Goal: Find specific page/section

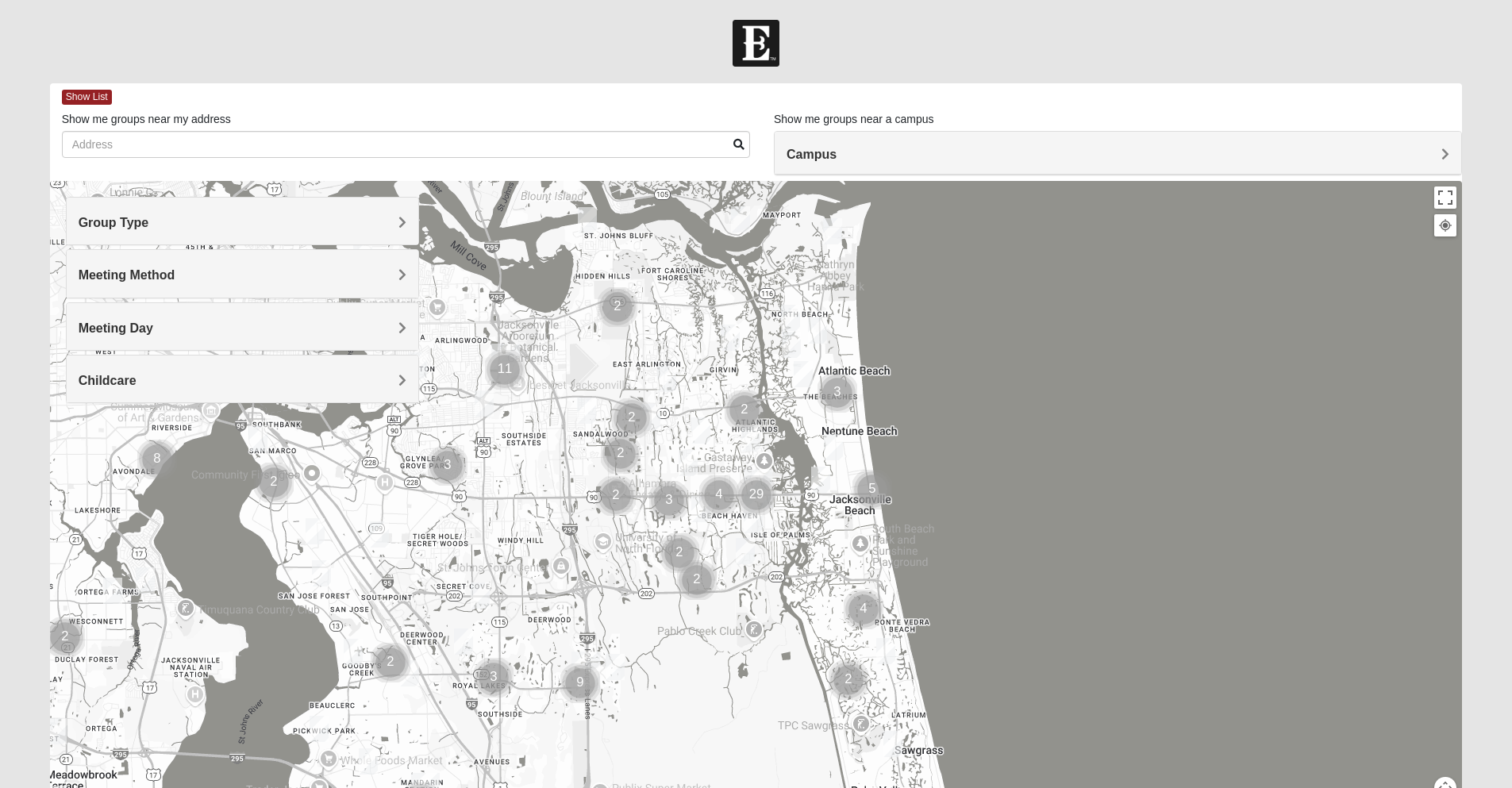
click at [264, 220] on h4 "Group Type" at bounding box center [243, 222] width 328 height 15
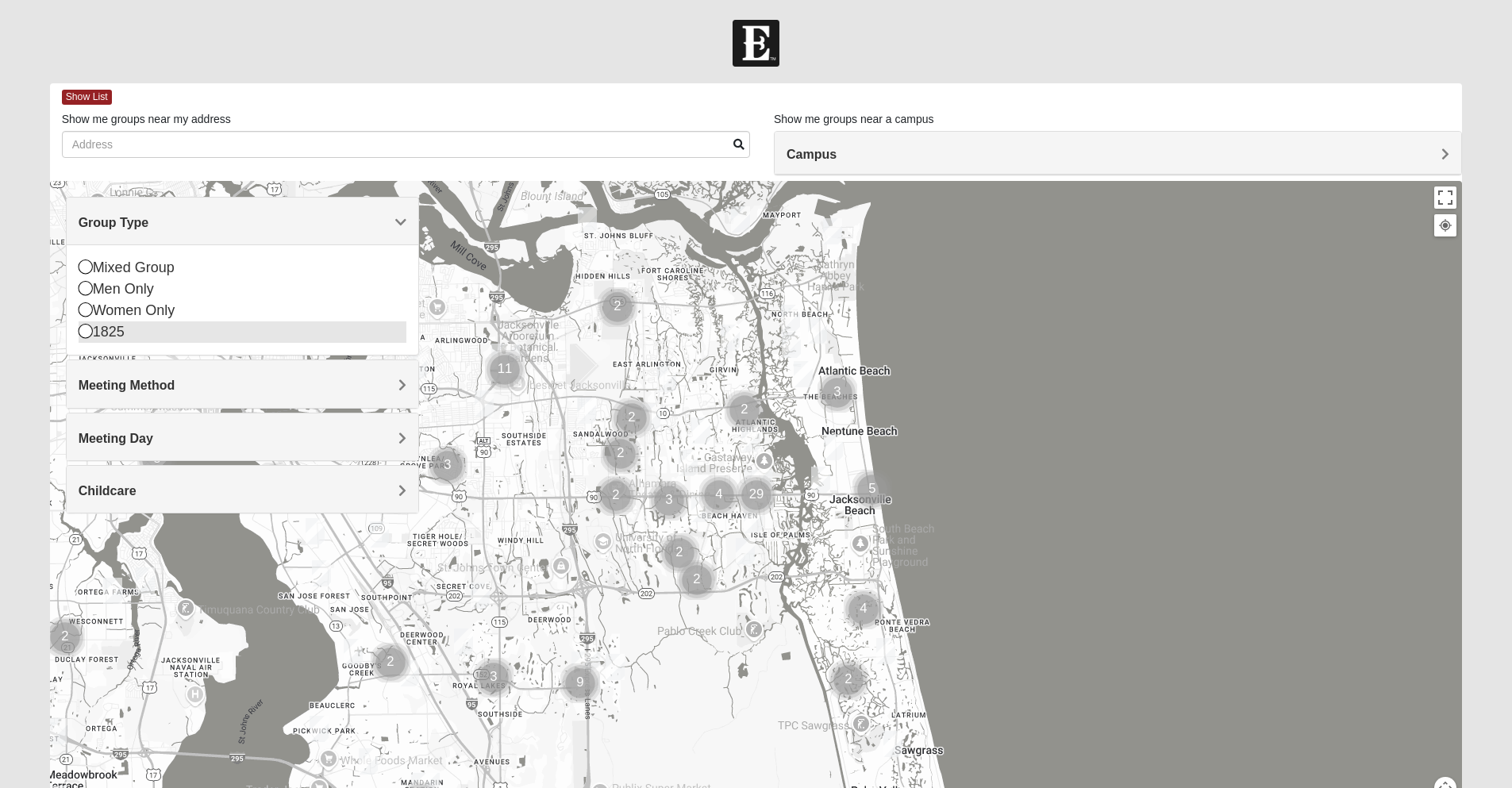
click at [88, 332] on icon at bounding box center [85, 330] width 14 height 14
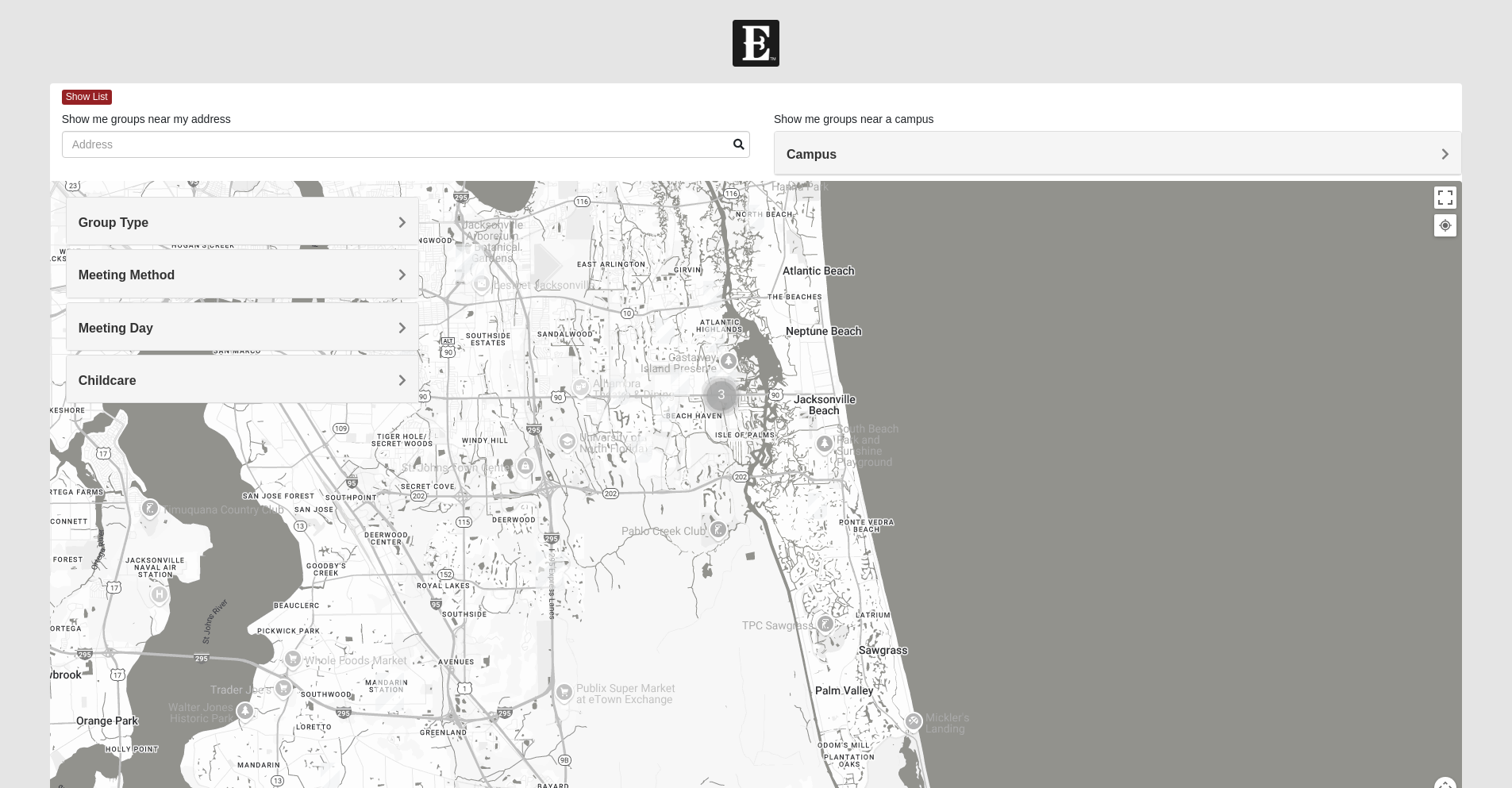
drag, startPoint x: 517, startPoint y: 483, endPoint x: 480, endPoint y: 380, distance: 109.4
click at [480, 380] on div at bounding box center [756, 498] width 1414 height 635
click at [711, 333] on img "1825 Womens Stewart 32224" at bounding box center [715, 339] width 19 height 26
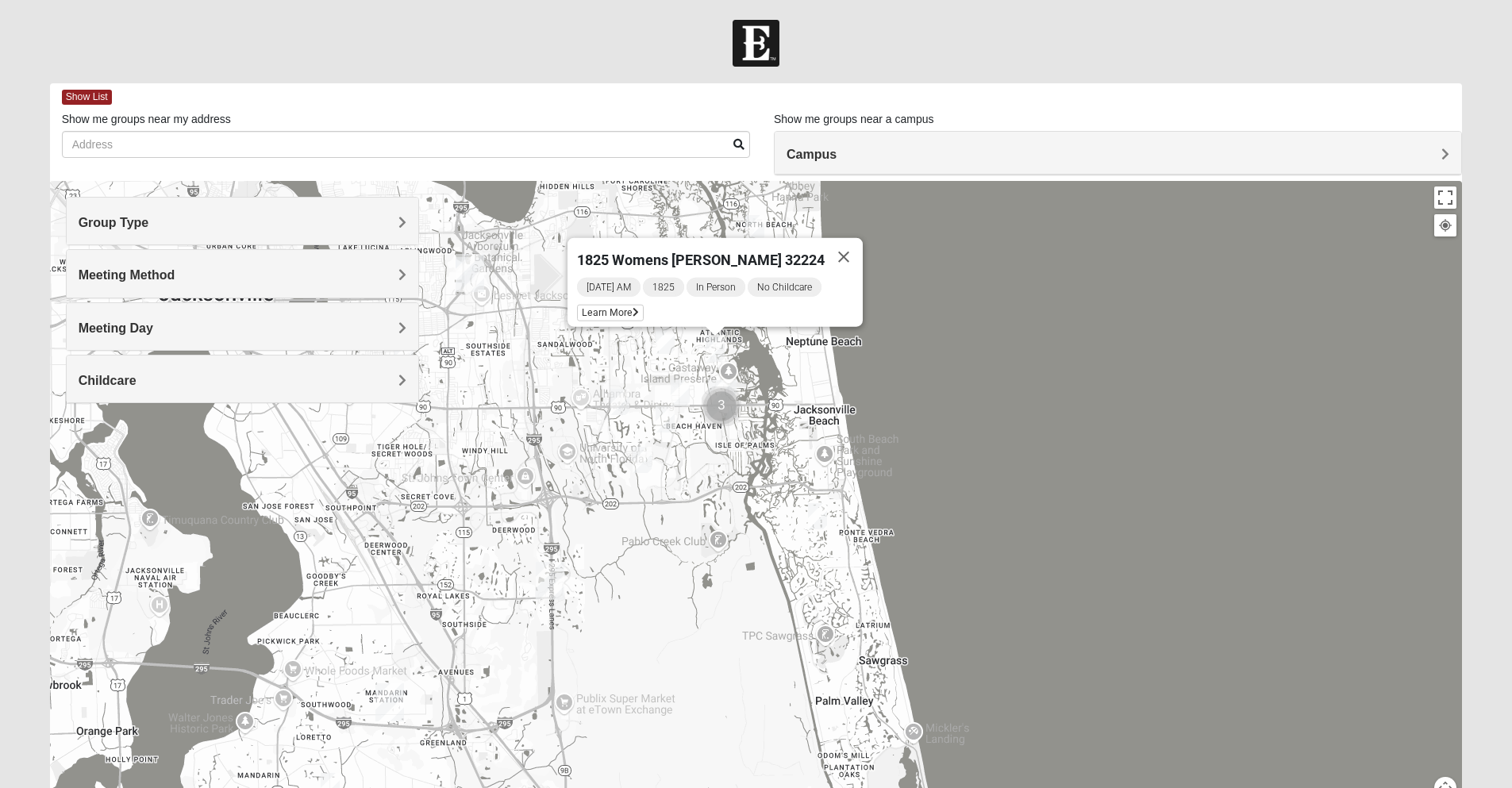
click at [666, 336] on img "1825 Mixed Annis 32246" at bounding box center [665, 341] width 19 height 26
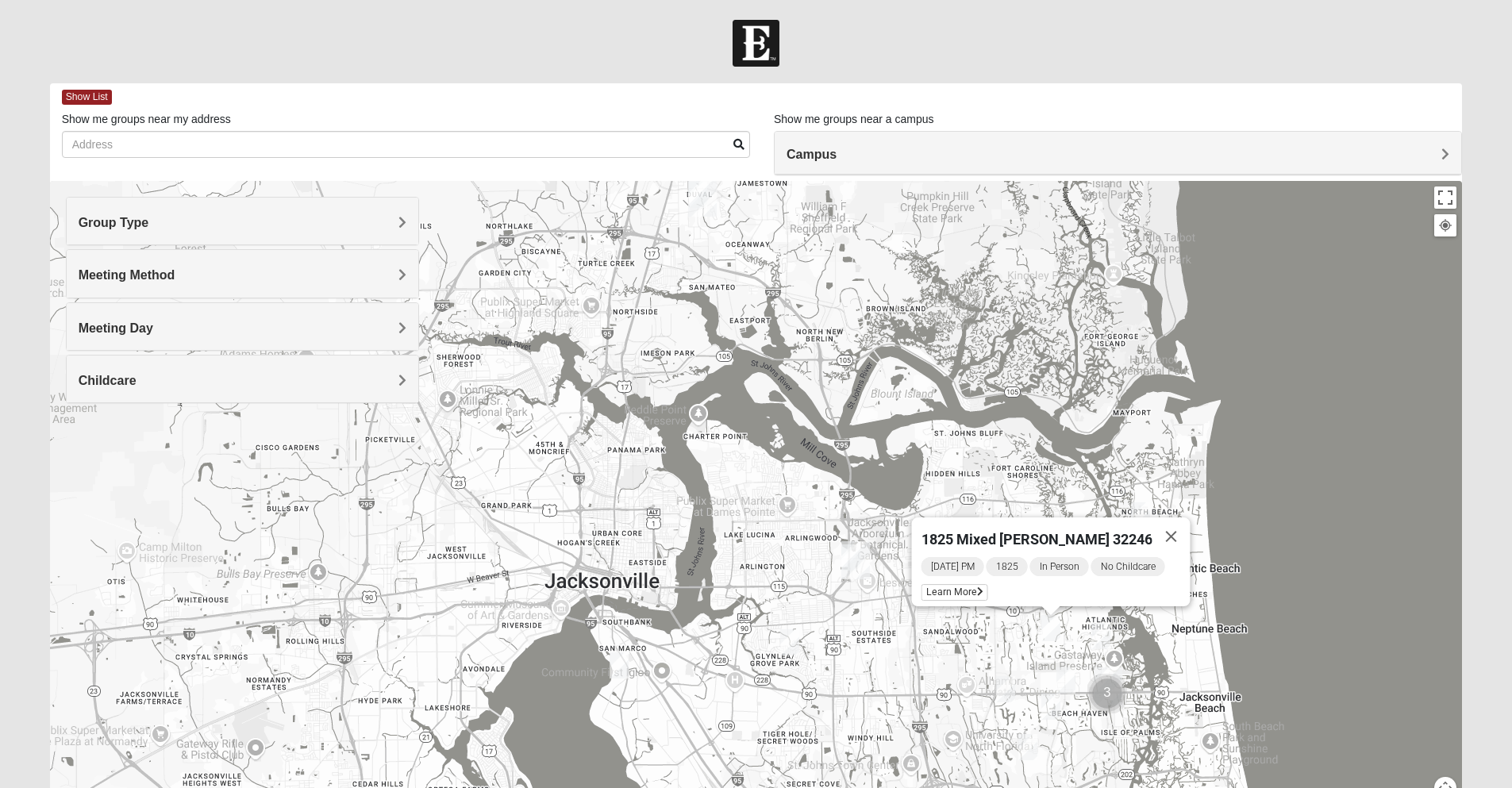
drag, startPoint x: 444, startPoint y: 500, endPoint x: 834, endPoint y: 788, distance: 484.8
click at [834, 788] on div "1825 Mixed [PERSON_NAME] 32246 [DATE] PM 1825 In Person No Childcare Learn More" at bounding box center [756, 498] width 1414 height 635
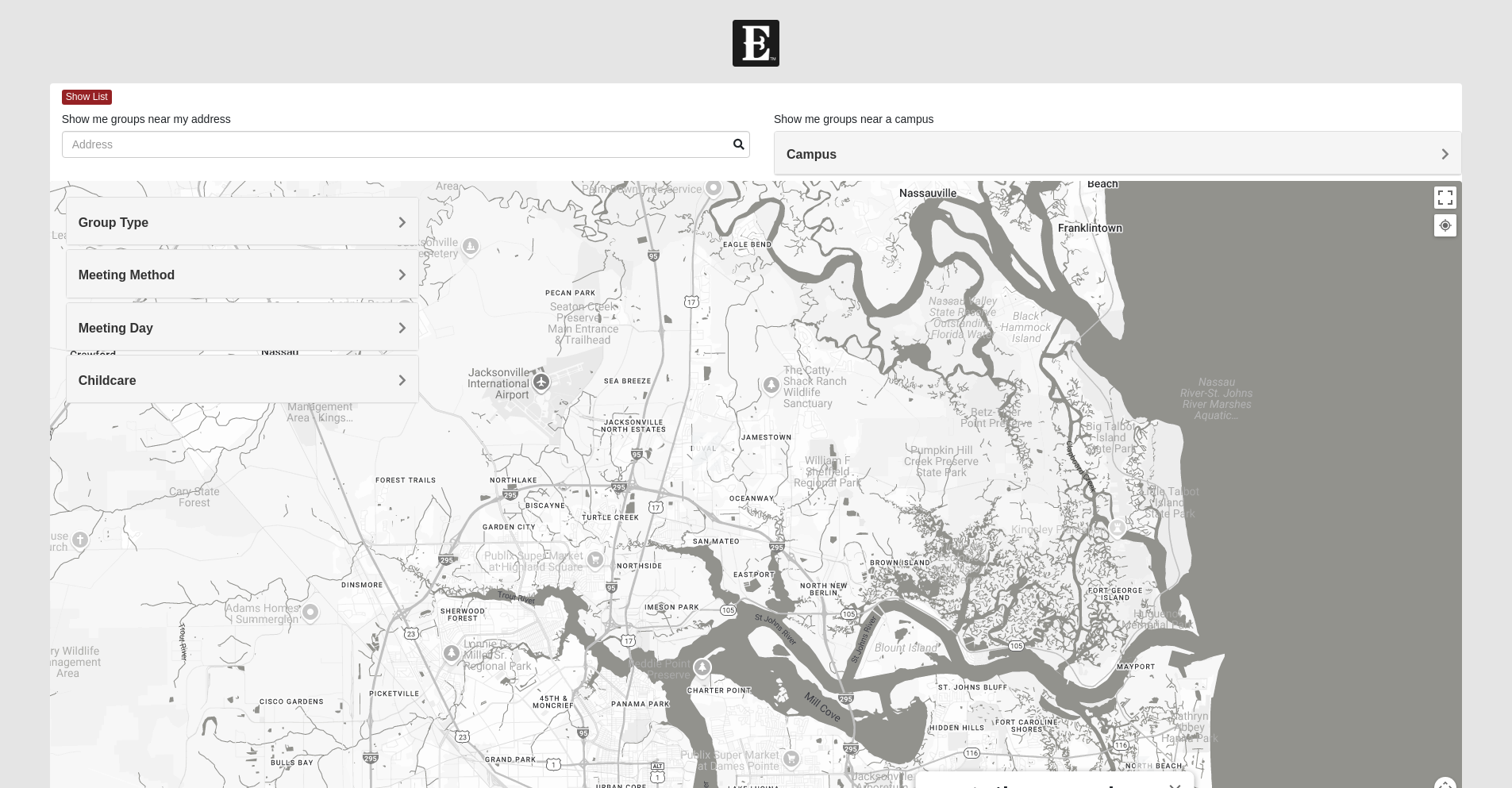
drag, startPoint x: 765, startPoint y: 355, endPoint x: 764, endPoint y: 584, distance: 229.0
click at [764, 610] on div "1825 Mixed [PERSON_NAME] 32246 [DATE] PM 1825 In Person No Childcare Learn More" at bounding box center [756, 498] width 1414 height 635
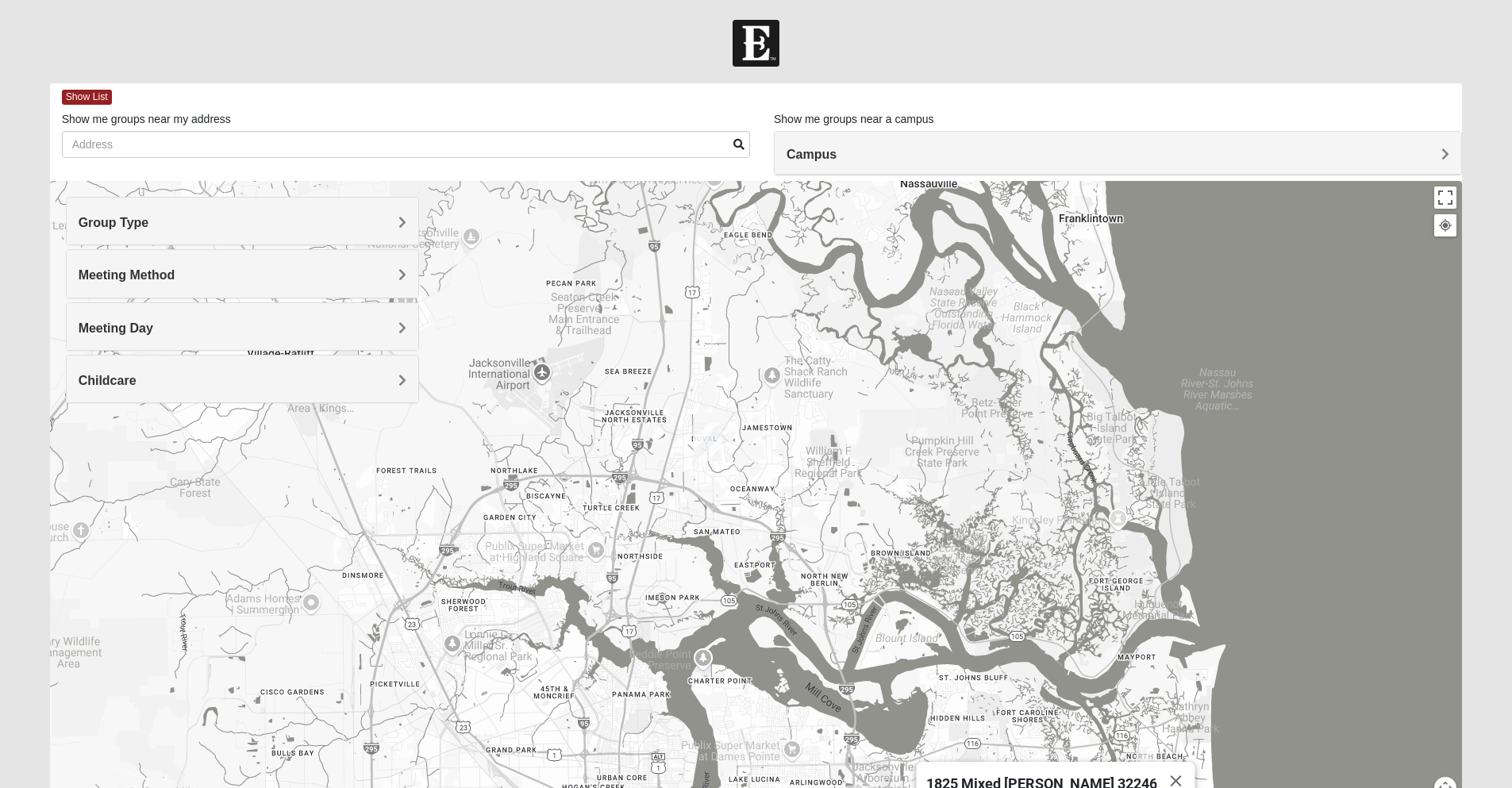
click at [714, 441] on img "North Jax" at bounding box center [707, 442] width 28 height 38
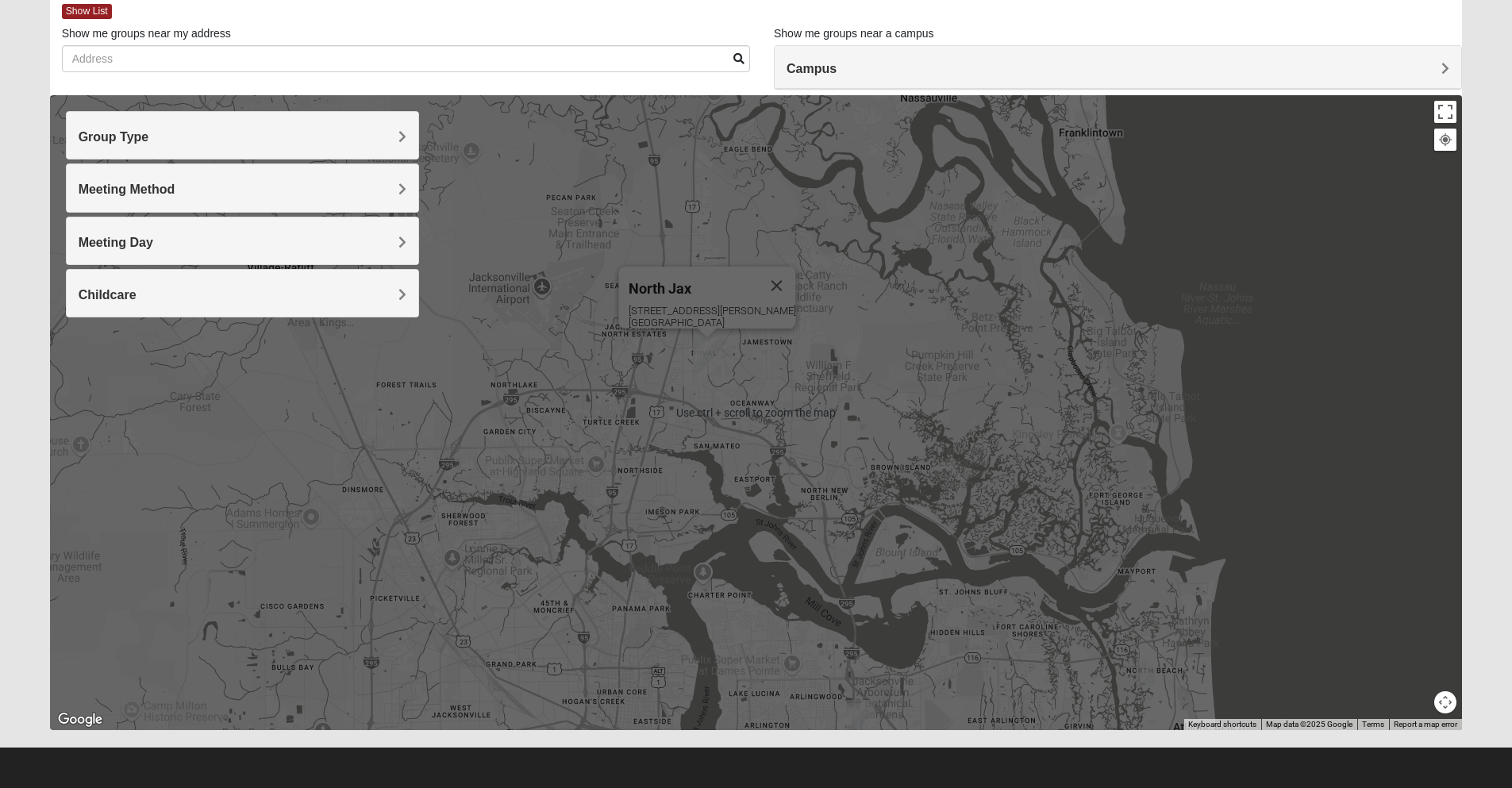
scroll to position [7, 0]
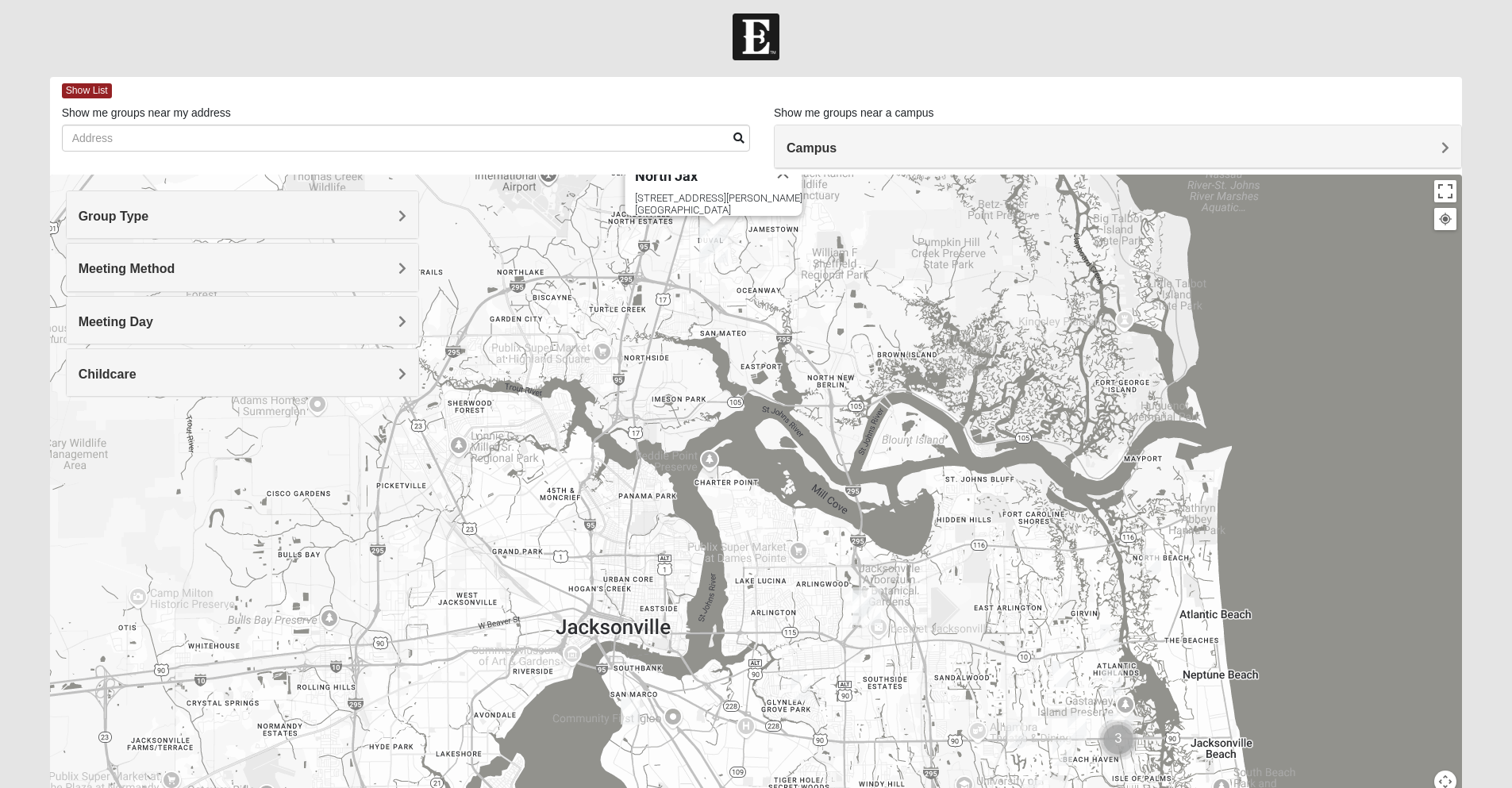
drag, startPoint x: 654, startPoint y: 499, endPoint x: 705, endPoint y: 356, distance: 151.8
click at [705, 356] on div "North Jax [STREET_ADDRESS][PERSON_NAME]" at bounding box center [756, 492] width 1414 height 635
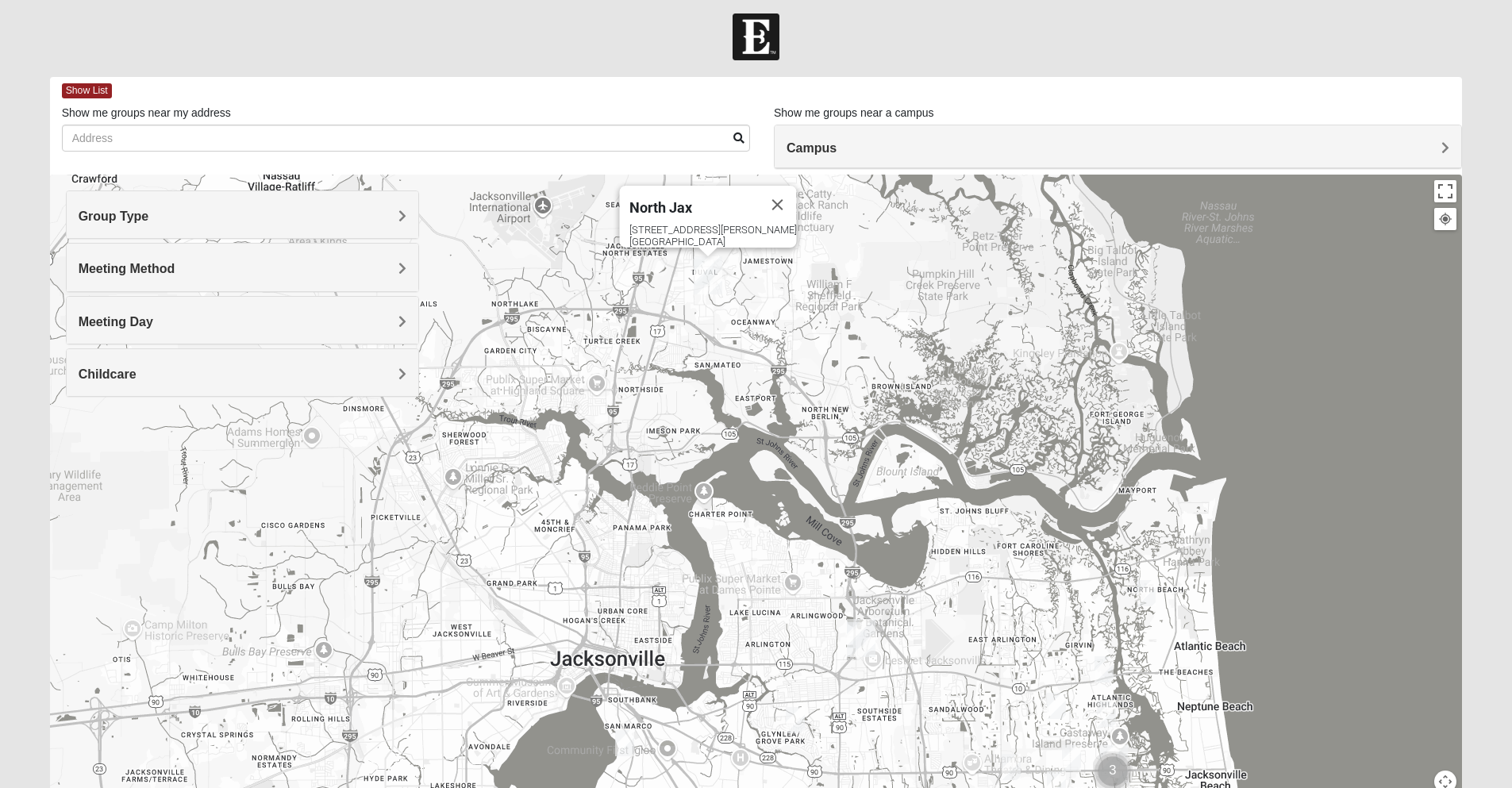
drag, startPoint x: 705, startPoint y: 356, endPoint x: 700, endPoint y: 393, distance: 37.3
click at [700, 393] on div "North Jax [STREET_ADDRESS][PERSON_NAME]" at bounding box center [756, 492] width 1414 height 635
click at [697, 402] on div "North Jax [STREET_ADDRESS][PERSON_NAME]" at bounding box center [756, 492] width 1414 height 635
click at [758, 200] on button "Close" at bounding box center [777, 205] width 38 height 38
